Goal: Information Seeking & Learning: Learn about a topic

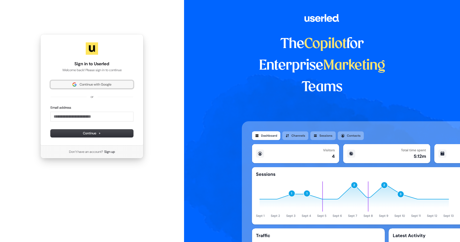
click at [96, 85] on span "Continue with Google" at bounding box center [96, 84] width 32 height 5
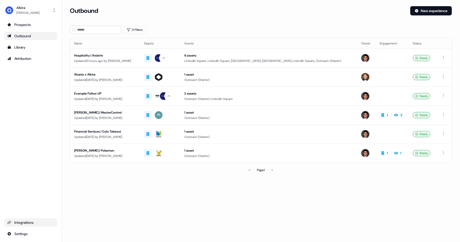
click at [26, 221] on div "Integrations" at bounding box center [30, 222] width 47 height 5
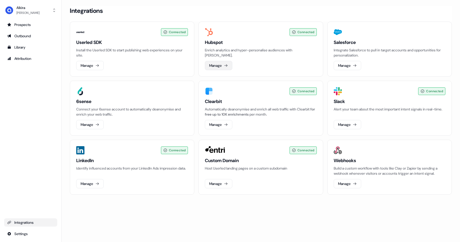
click at [228, 66] on icon at bounding box center [226, 65] width 4 height 4
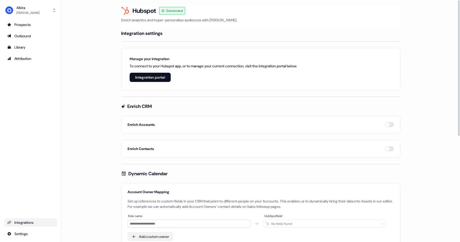
click at [167, 80] on button "Integration portal" at bounding box center [150, 77] width 41 height 9
click at [160, 78] on button "Integration portal" at bounding box center [150, 77] width 41 height 9
click at [26, 48] on div "Library" at bounding box center [30, 47] width 47 height 5
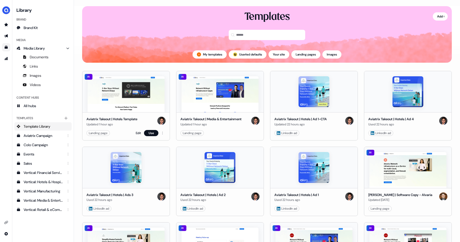
click at [144, 109] on img at bounding box center [126, 94] width 77 height 36
click at [104, 91] on img at bounding box center [126, 94] width 77 height 36
click at [100, 132] on div "Landing page" at bounding box center [98, 132] width 19 height 5
click at [137, 133] on link "Edit" at bounding box center [138, 132] width 5 height 5
click at [138, 133] on link "Edit" at bounding box center [138, 132] width 5 height 5
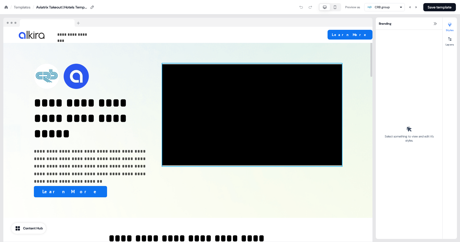
click at [173, 160] on div at bounding box center [252, 114] width 180 height 103
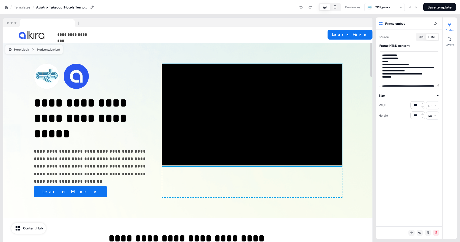
click at [170, 161] on div at bounding box center [252, 114] width 180 height 103
click at [19, 7] on div "Templates" at bounding box center [22, 7] width 17 height 5
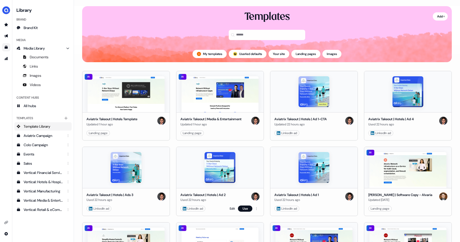
scroll to position [41, 0]
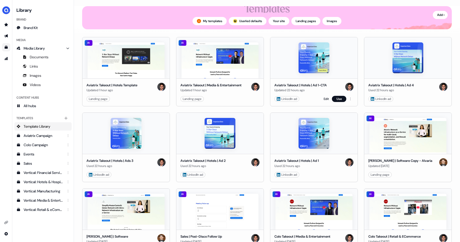
click at [338, 47] on div at bounding box center [313, 57] width 87 height 41
click at [288, 99] on div "LinkedIn ad" at bounding box center [287, 98] width 20 height 5
click at [324, 99] on link "Edit" at bounding box center [326, 98] width 5 height 5
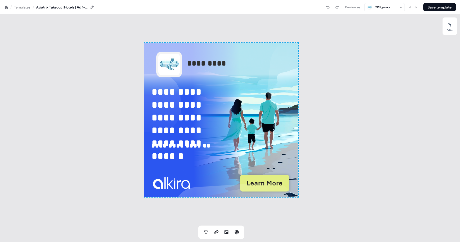
click at [7, 6] on icon at bounding box center [6, 7] width 4 height 4
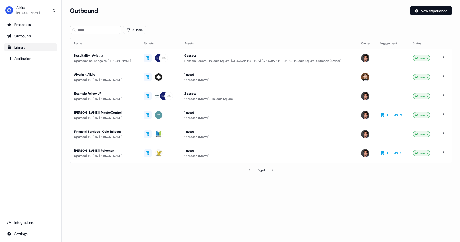
click at [27, 47] on div "Library" at bounding box center [30, 47] width 47 height 5
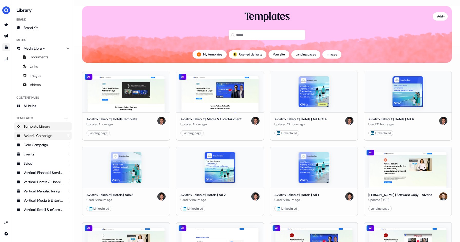
click at [44, 134] on div "Aviatrix Campaign" at bounding box center [44, 135] width 40 height 5
